Goal: Book appointment/travel/reservation

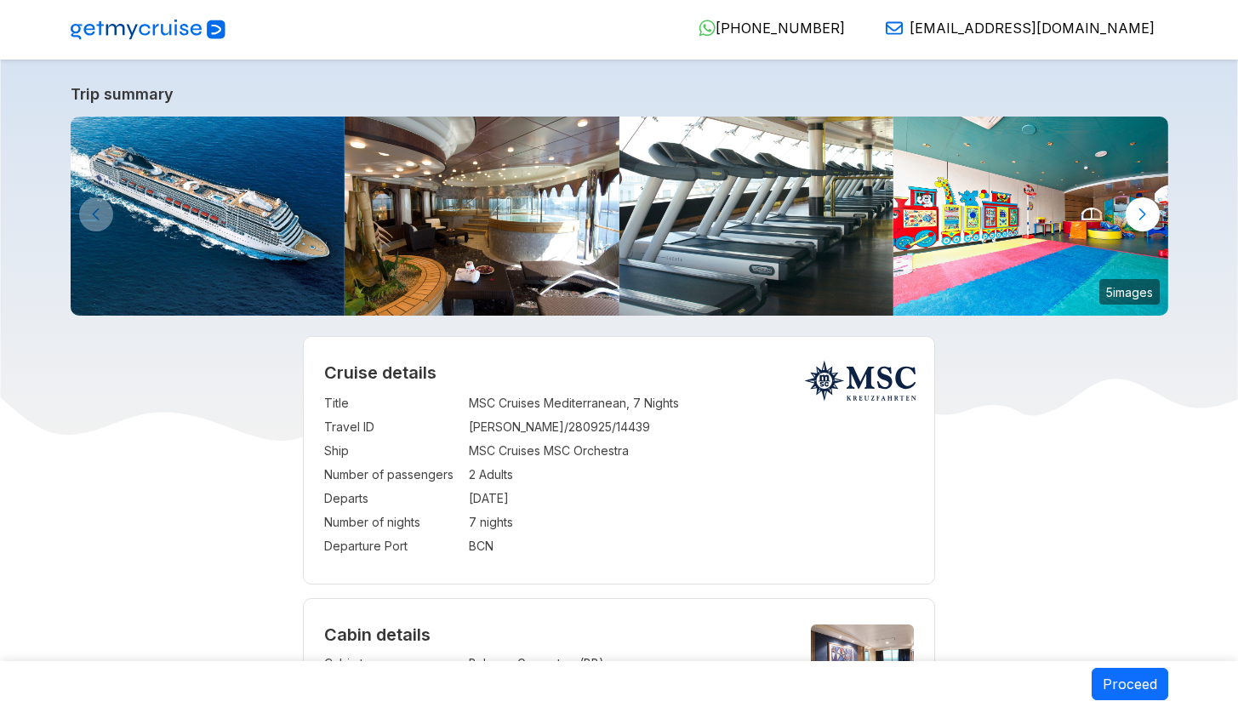
select select "**"
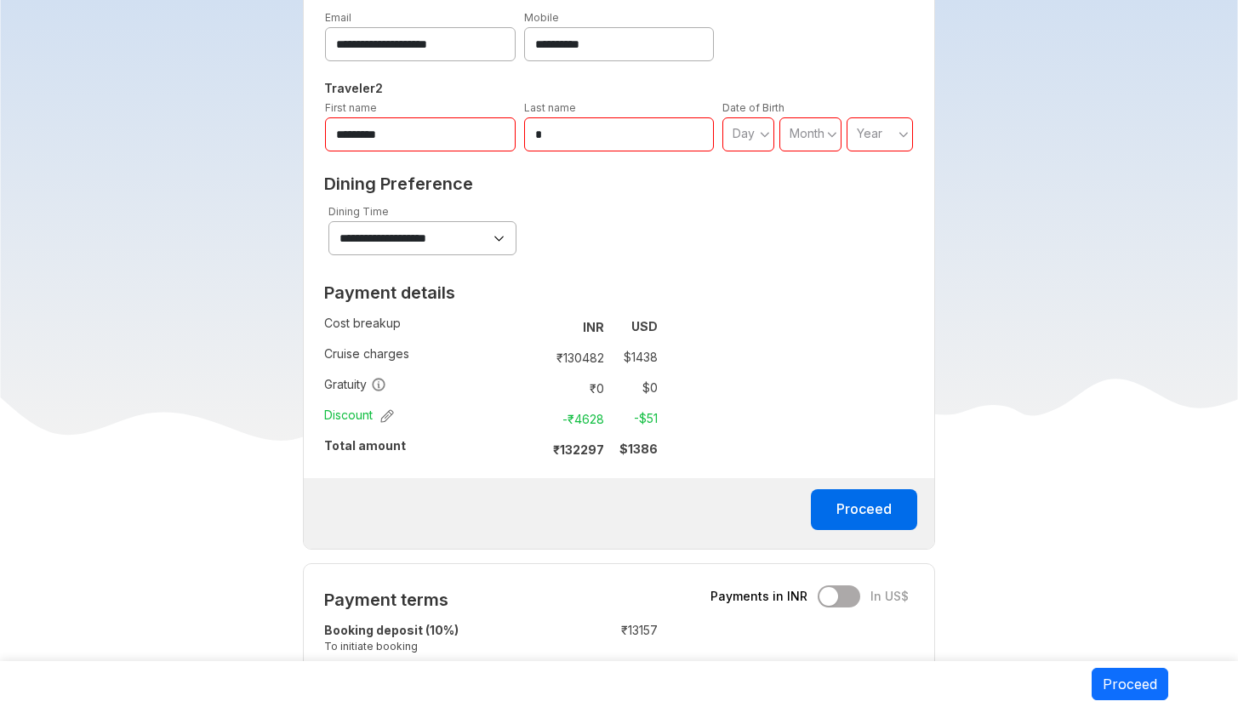
scroll to position [1012, 0]
